Goal: Navigation & Orientation: Find specific page/section

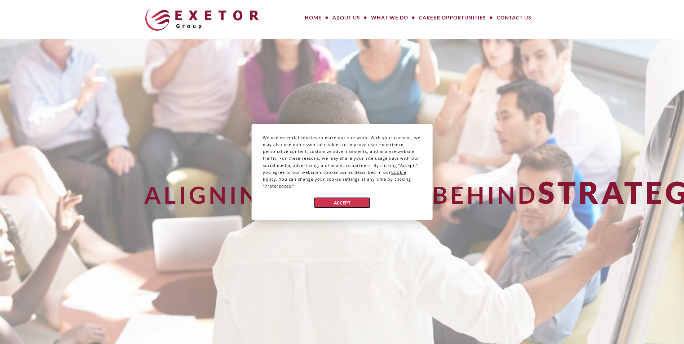
click at [350, 198] on button "Accept" at bounding box center [342, 203] width 56 height 10
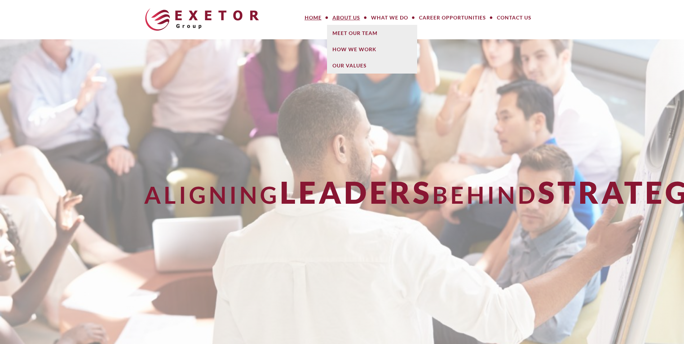
click at [346, 17] on link "About Us" at bounding box center [346, 17] width 39 height 14
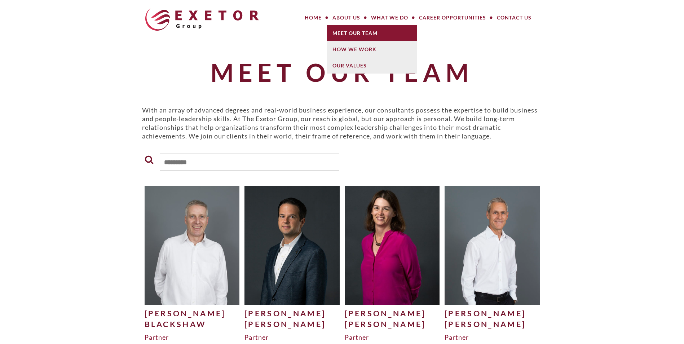
click at [355, 37] on link "Meet Our Team" at bounding box center [372, 33] width 90 height 16
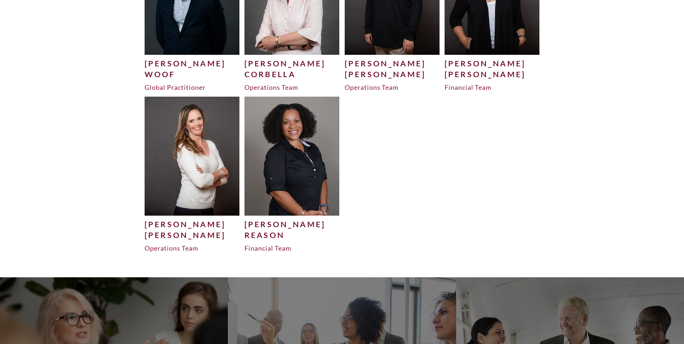
scroll to position [2481, 0]
